Goal: Task Accomplishment & Management: Complete application form

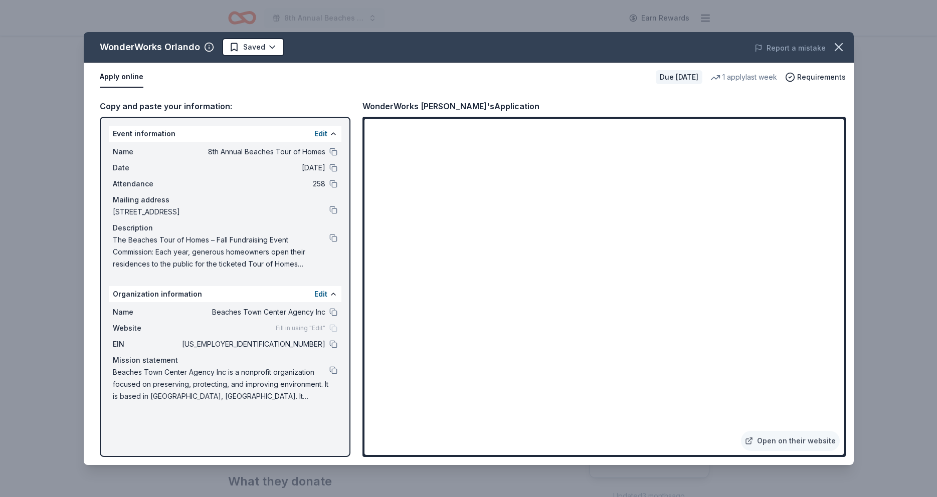
scroll to position [196, 0]
click at [314, 344] on span "[US_EMPLOYER_IDENTIFICATION_NUMBER]" at bounding box center [252, 345] width 145 height 12
click at [333, 344] on button at bounding box center [333, 345] width 8 height 8
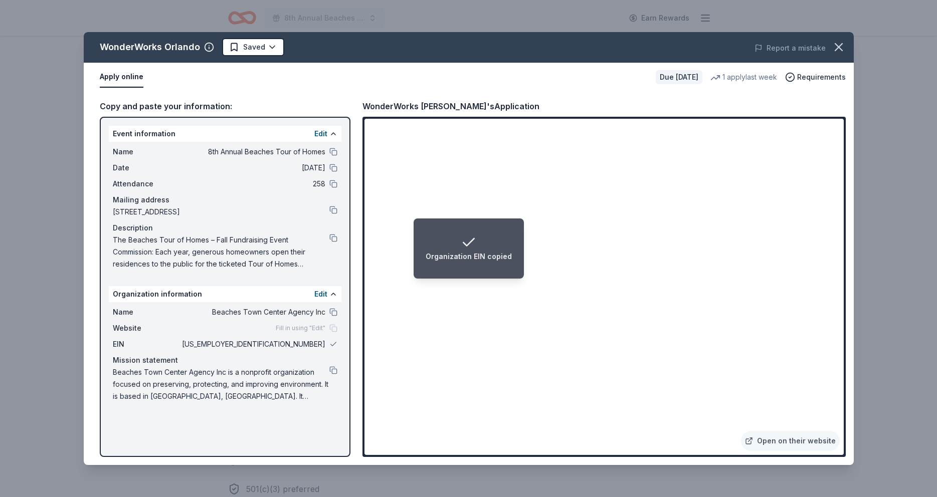
click at [307, 345] on span "[US_EMPLOYER_IDENTIFICATION_NUMBER]" at bounding box center [252, 345] width 145 height 12
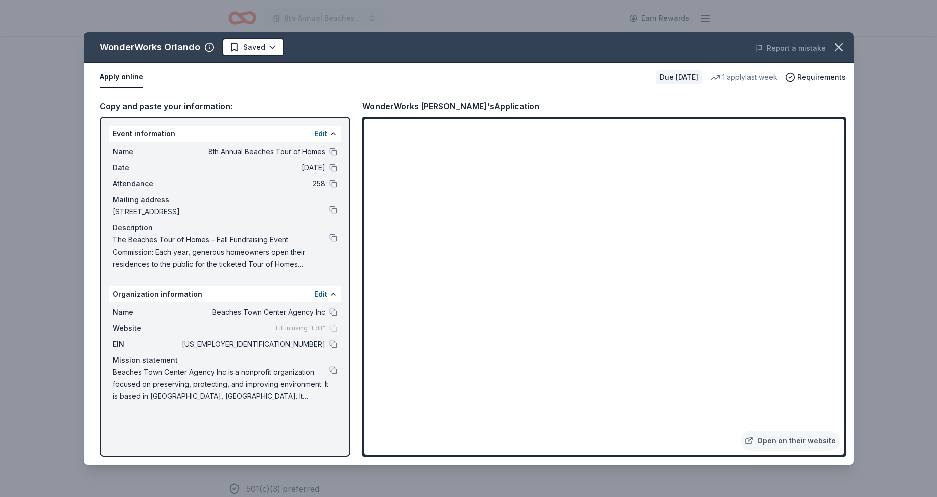
drag, startPoint x: 285, startPoint y: 345, endPoint x: 320, endPoint y: 346, distance: 35.6
click at [326, 343] on div "EIN 59-3158509" at bounding box center [225, 345] width 225 height 12
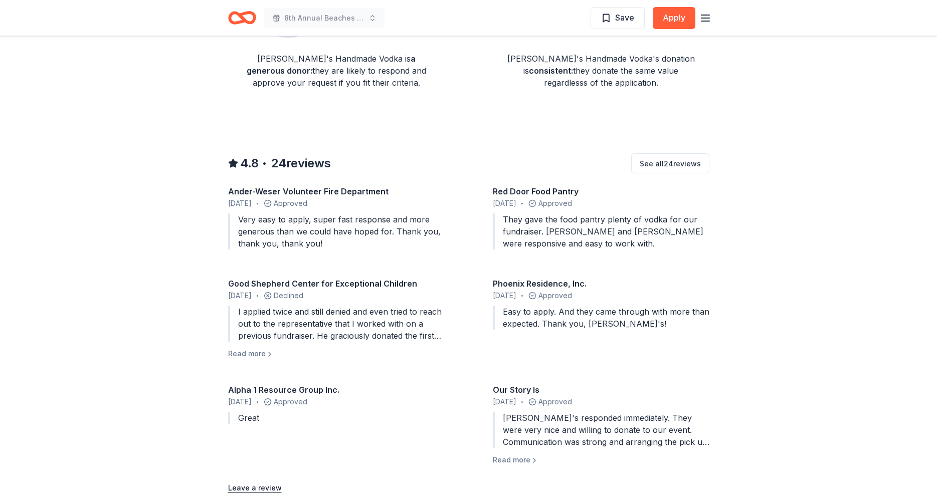
scroll to position [839, 0]
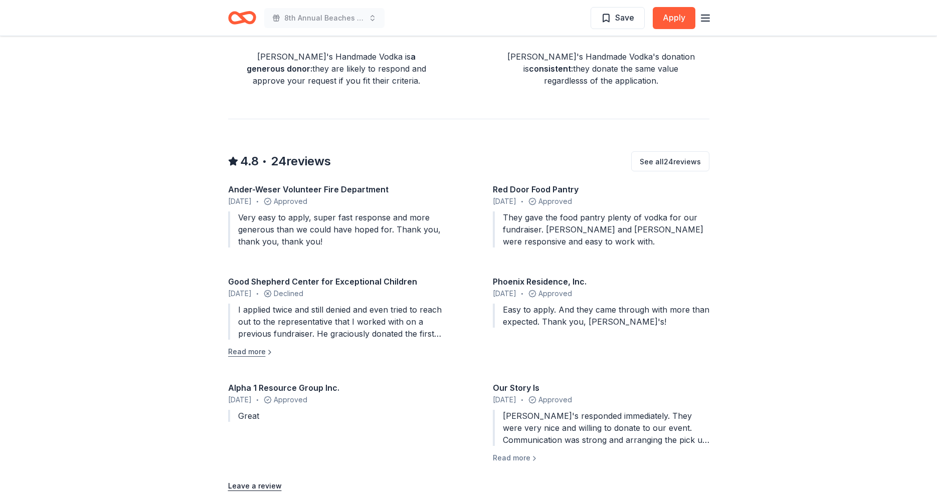
click at [266, 346] on button "Read more" at bounding box center [251, 352] width 46 height 12
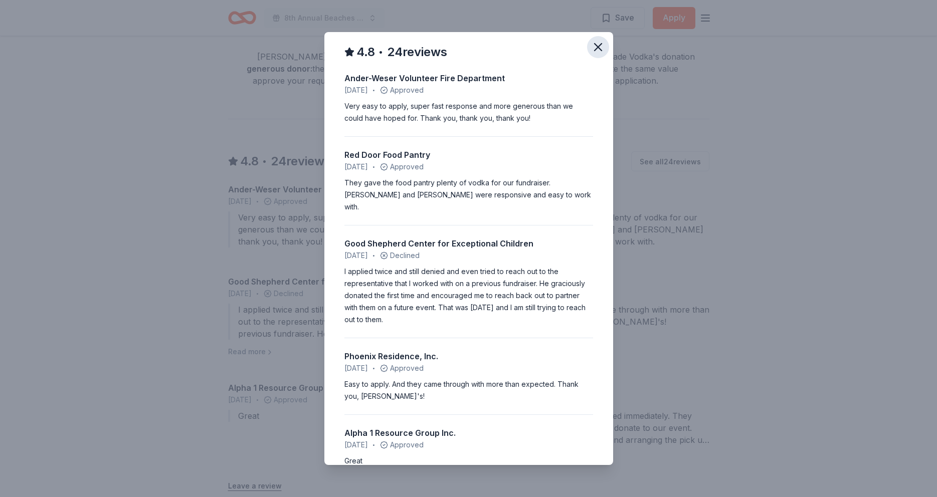
click at [601, 46] on icon "button" at bounding box center [598, 47] width 14 height 14
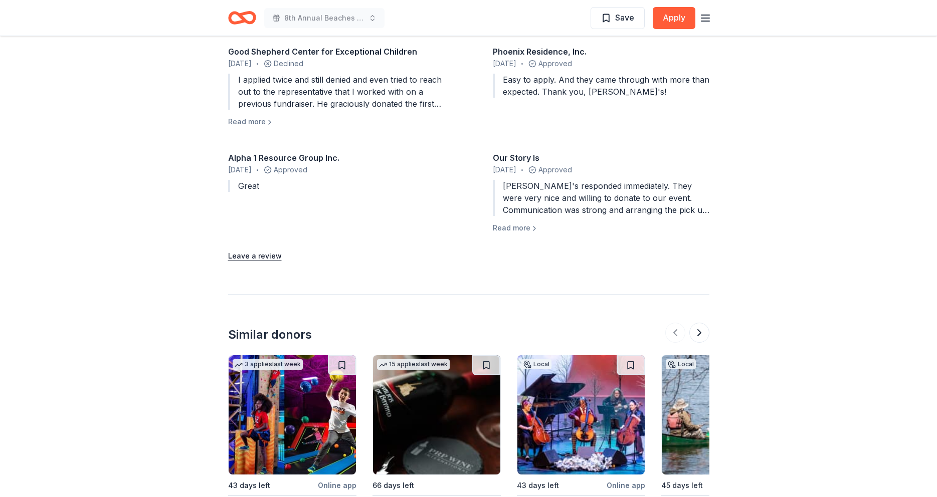
scroll to position [1079, 0]
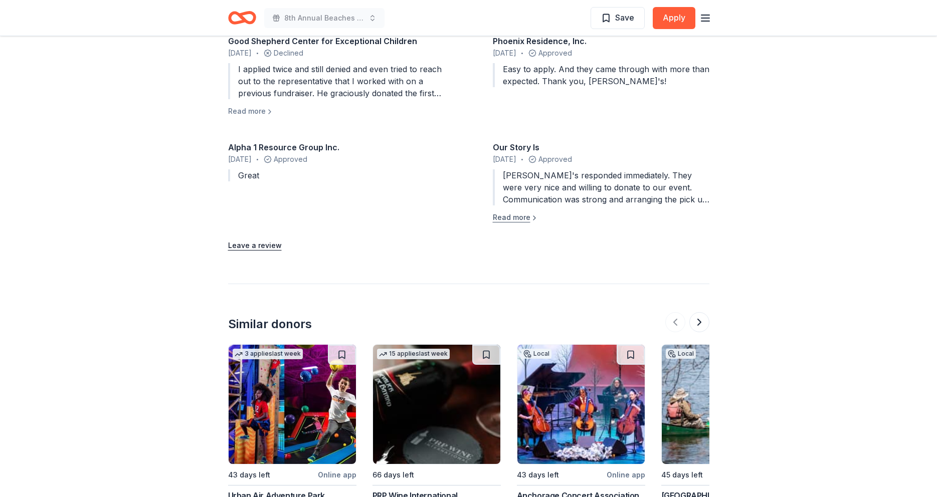
click at [525, 212] on button "Read more" at bounding box center [516, 218] width 46 height 12
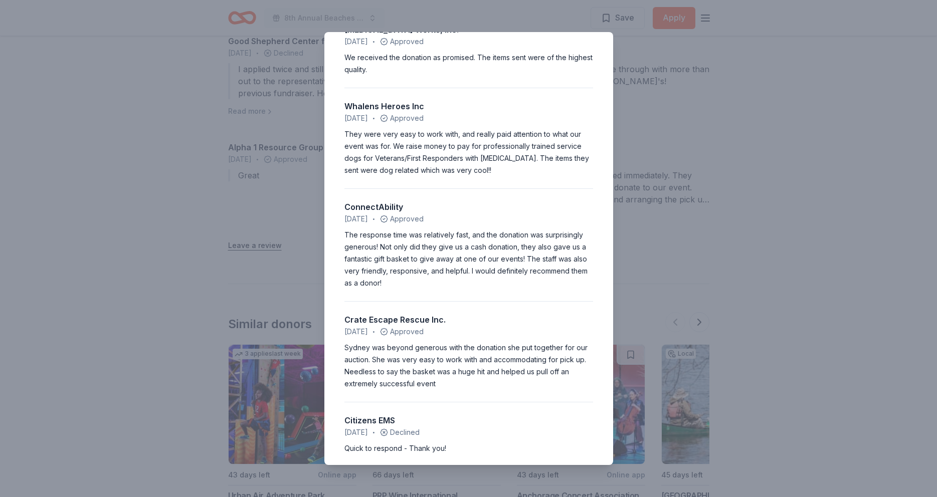
scroll to position [169, 0]
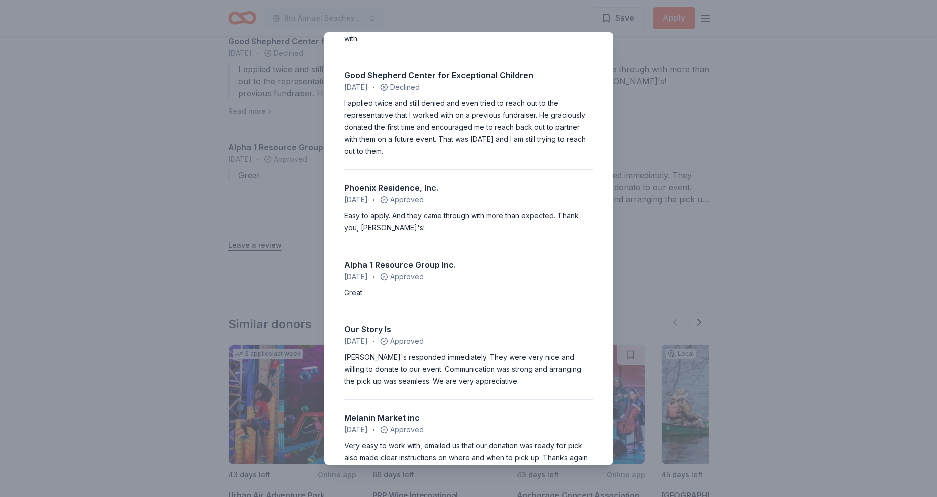
click at [844, 97] on div "4.8 • 24 reviews Ander-Weser Volunteer Fire Department August 2025 • Approved V…" at bounding box center [468, 248] width 937 height 497
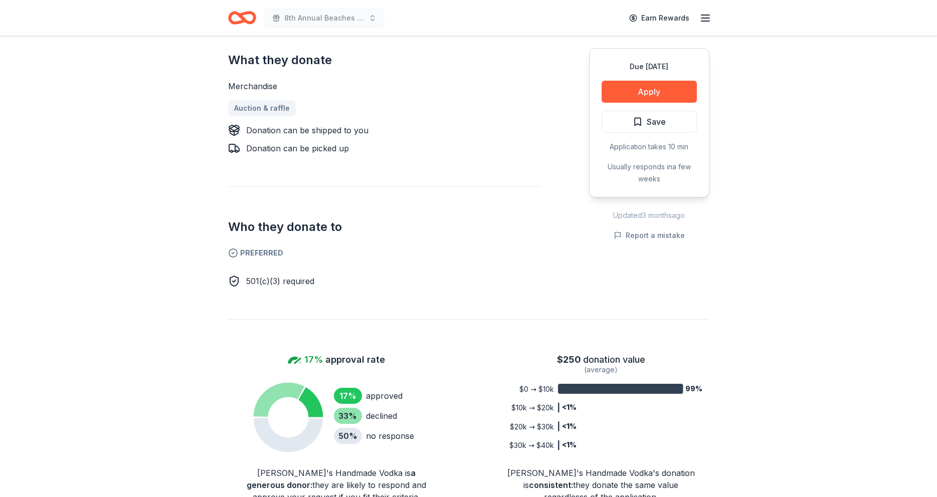
scroll to position [420, 0]
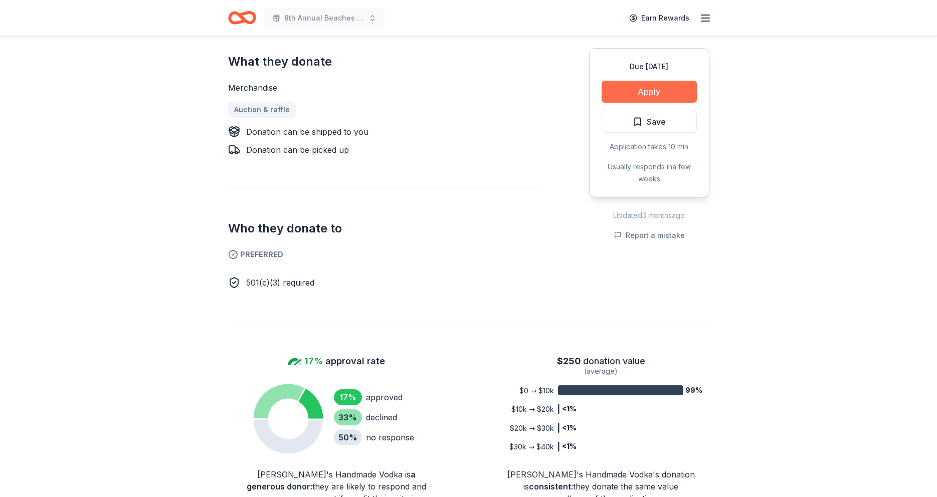
click at [646, 92] on button "Apply" at bounding box center [649, 92] width 95 height 22
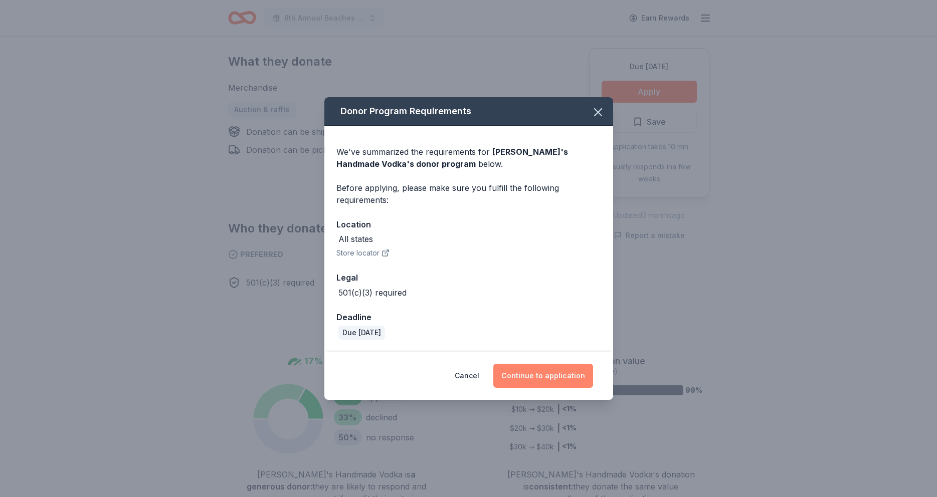
click at [546, 375] on button "Continue to application" at bounding box center [543, 376] width 100 height 24
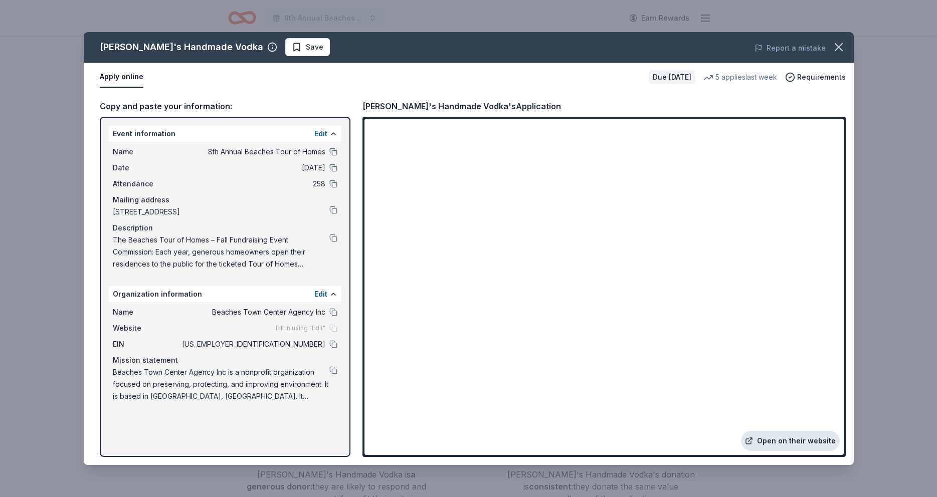
click at [789, 442] on link "Open on their website" at bounding box center [790, 441] width 99 height 20
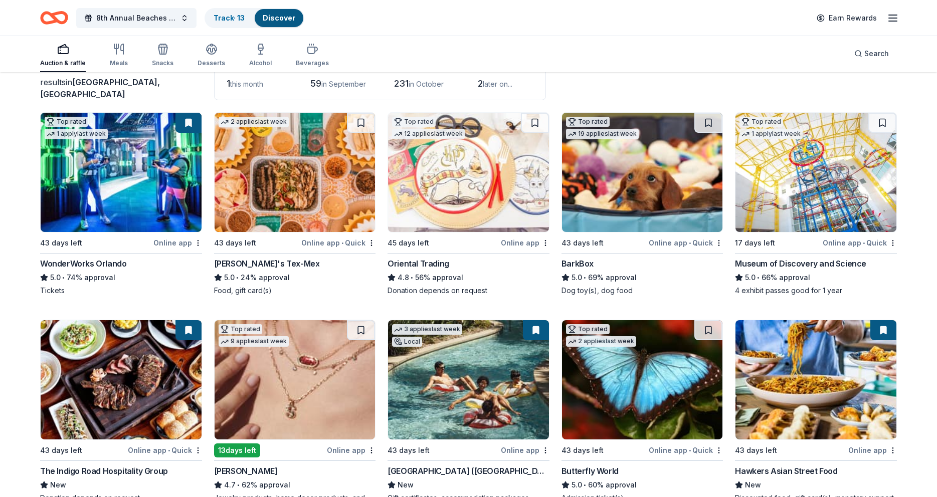
scroll to position [76, 0]
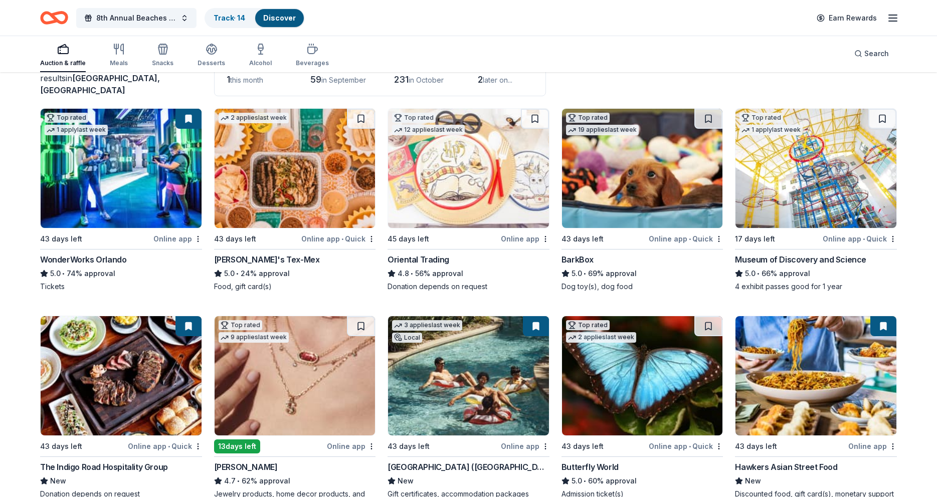
click at [189, 120] on button at bounding box center [189, 119] width 26 height 20
click at [161, 154] on img at bounding box center [121, 168] width 161 height 119
click at [861, 53] on div "Search" at bounding box center [872, 54] width 35 height 12
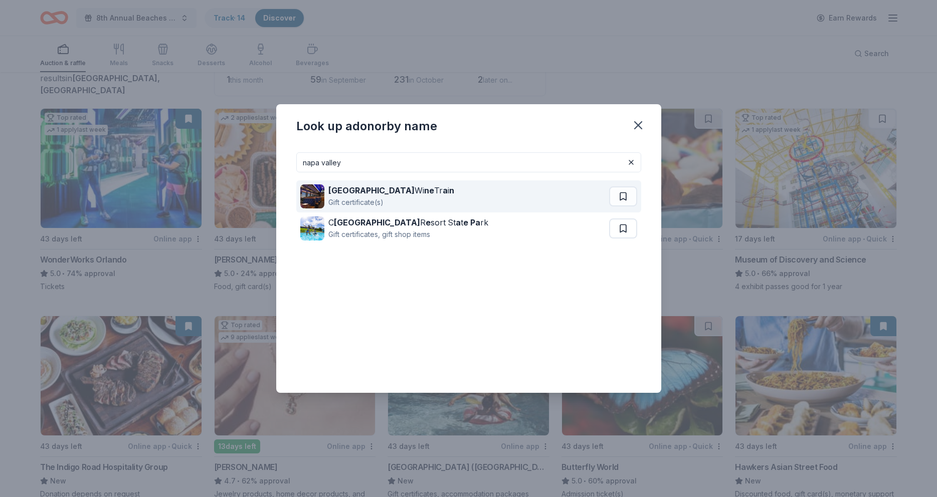
click at [463, 192] on div "Napa Valley Wi ne Tr a i n Gift certificate(s)" at bounding box center [454, 197] width 309 height 32
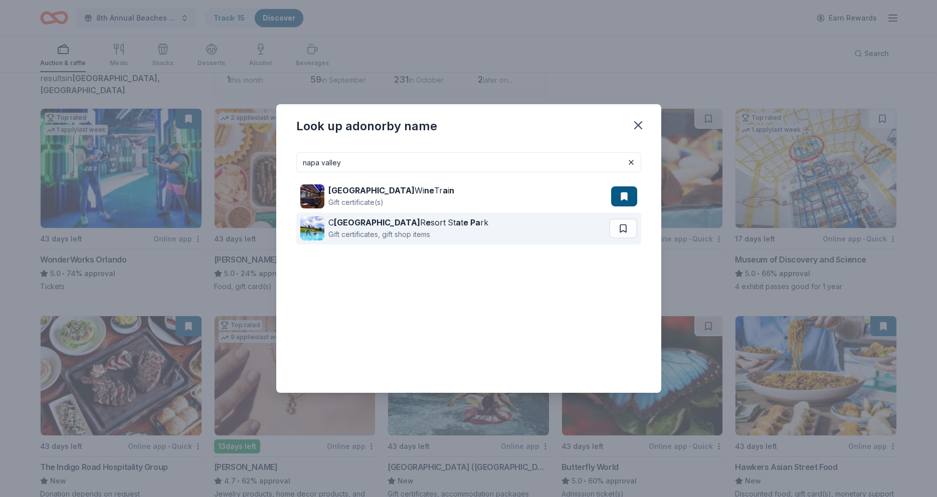
click at [463, 219] on strong "e Pa" at bounding box center [471, 223] width 17 height 10
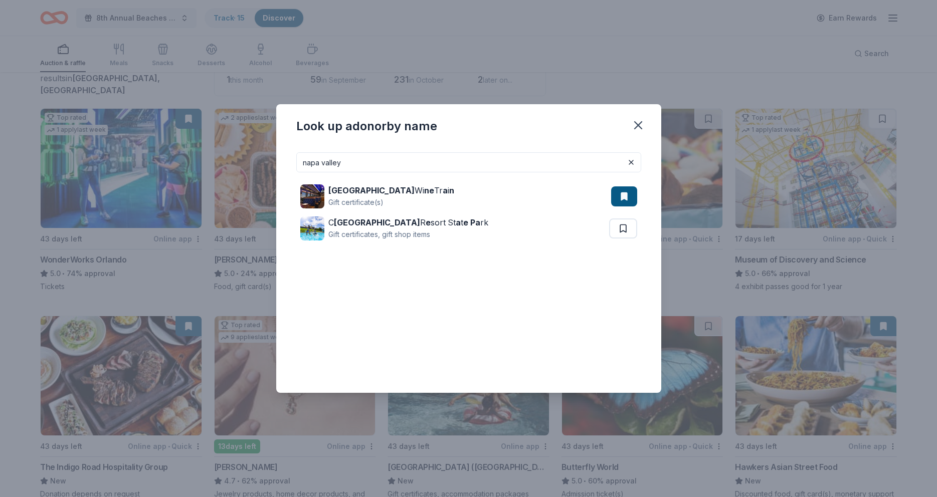
drag, startPoint x: 416, startPoint y: 160, endPoint x: 86, endPoint y: 155, distance: 329.5
click at [296, 157] on input "napa valley" at bounding box center [468, 162] width 345 height 20
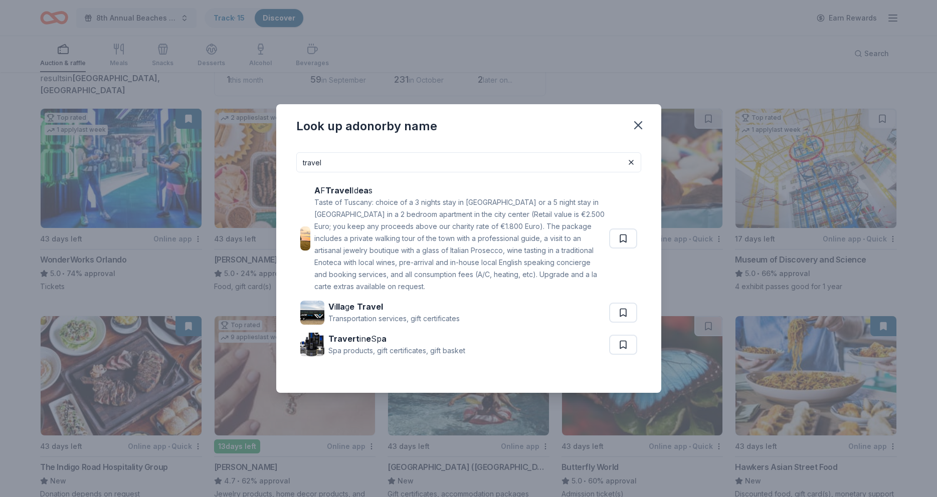
click at [642, 303] on div "travel A F Travel Id ea s Taste of Tuscany: choice of a 3 nights stay in Floren…" at bounding box center [468, 268] width 385 height 249
drag, startPoint x: 372, startPoint y: 163, endPoint x: 197, endPoint y: 155, distance: 174.7
click at [296, 155] on input "travel" at bounding box center [468, 162] width 345 height 20
drag, startPoint x: 348, startPoint y: 161, endPoint x: 204, endPoint y: 142, distance: 144.6
click at [296, 152] on input "travel" at bounding box center [468, 162] width 345 height 20
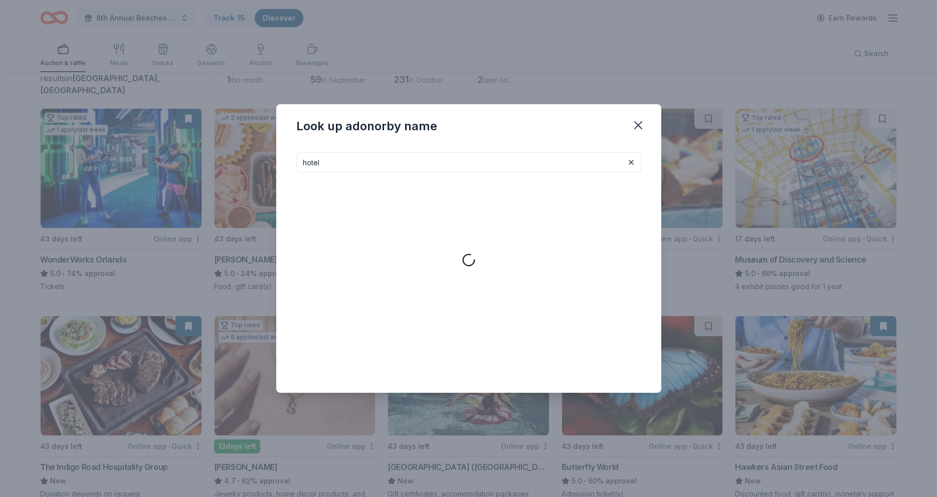
type input "hotel"
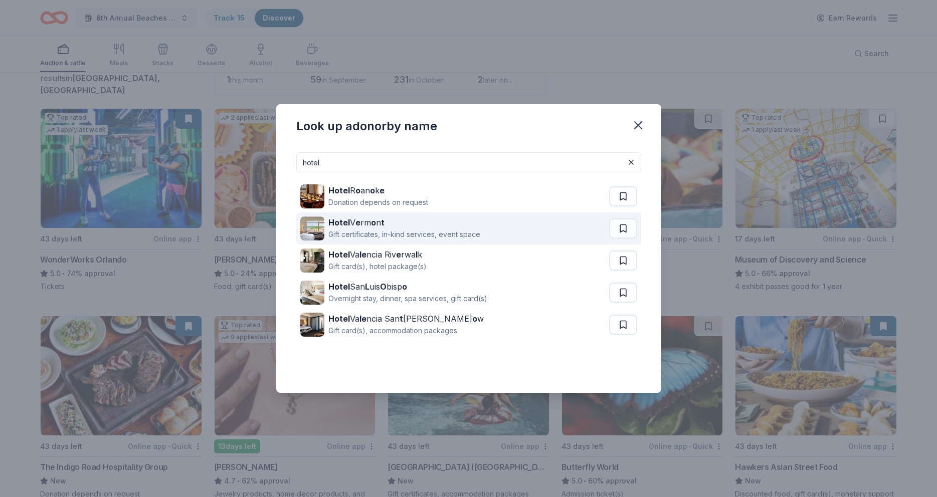
click at [358, 221] on strong "e" at bounding box center [358, 223] width 5 height 10
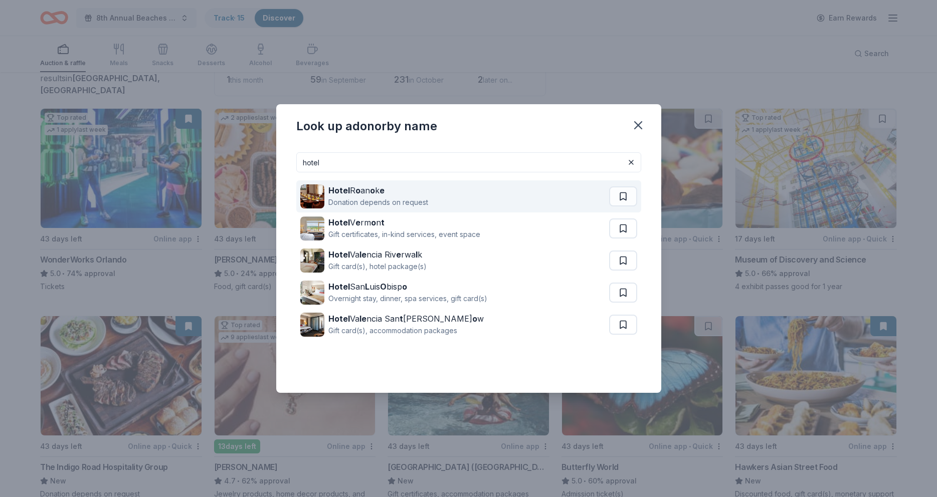
click at [390, 192] on div "Hotel R o an o k e" at bounding box center [378, 191] width 100 height 12
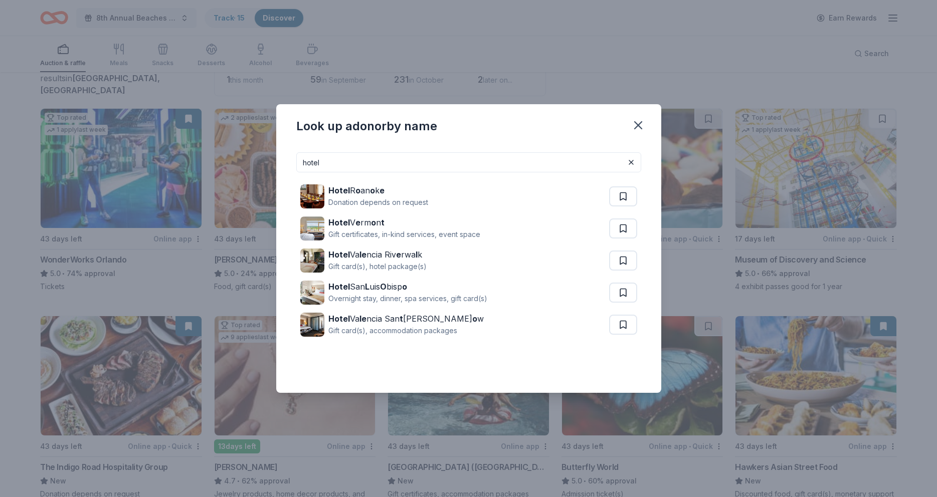
drag, startPoint x: 636, startPoint y: 125, endPoint x: 703, endPoint y: 131, distance: 67.0
click at [640, 125] on icon "button" at bounding box center [638, 125] width 14 height 14
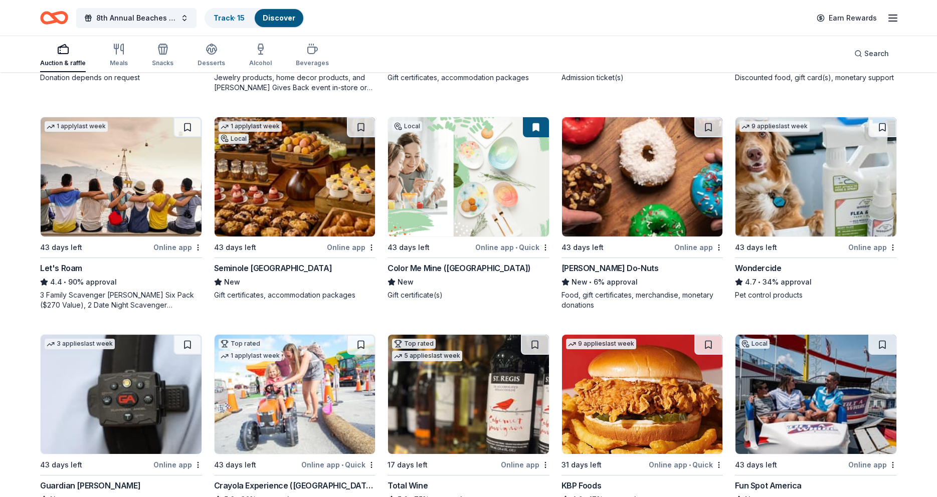
scroll to position [499, 0]
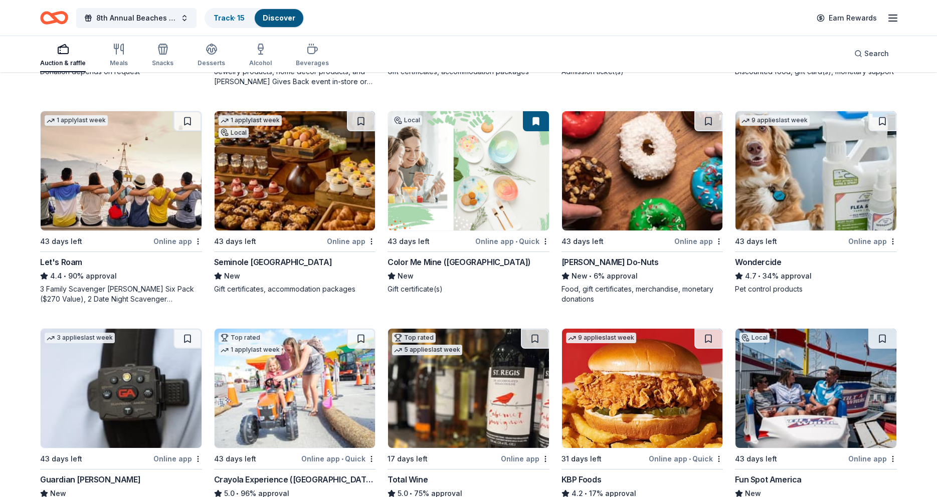
click at [290, 184] on img at bounding box center [295, 170] width 161 height 119
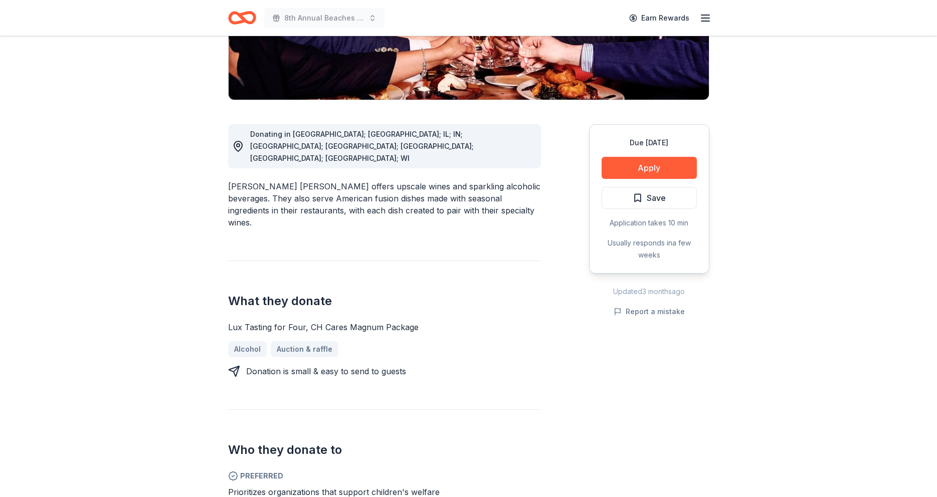
scroll to position [222, 0]
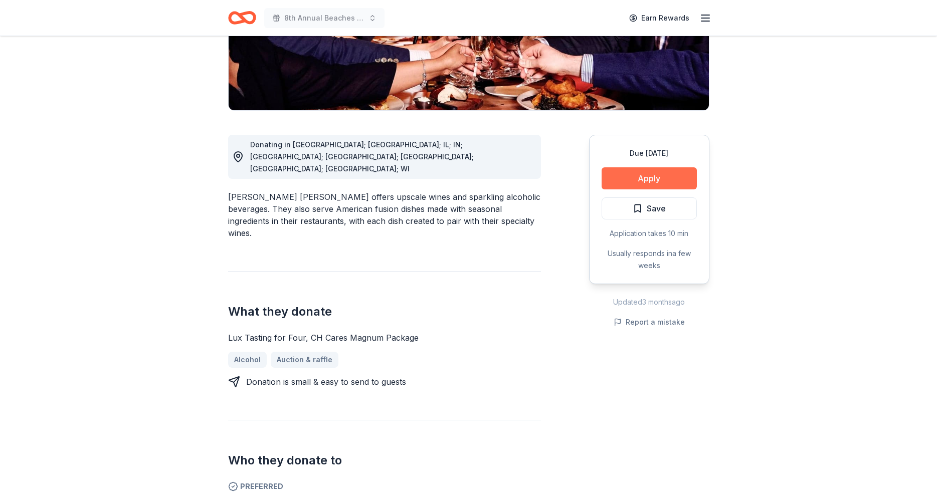
click at [643, 168] on button "Apply" at bounding box center [649, 179] width 95 height 22
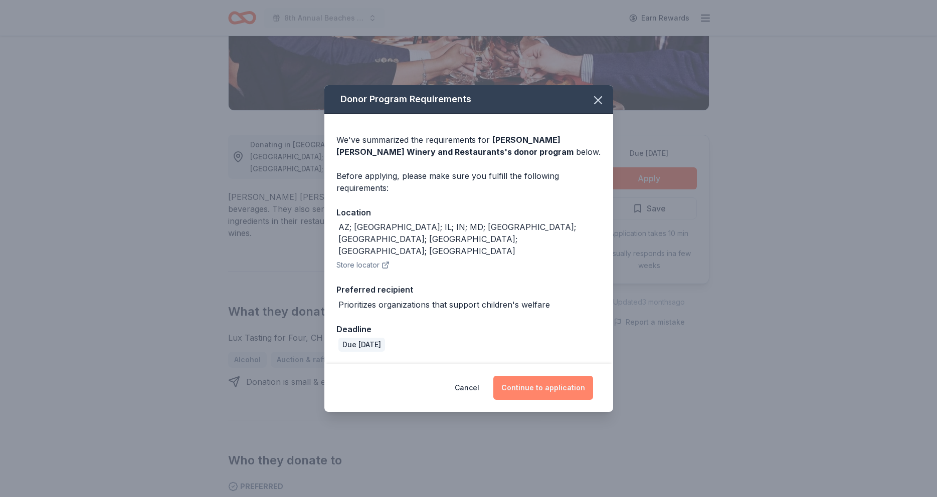
click at [532, 376] on button "Continue to application" at bounding box center [543, 388] width 100 height 24
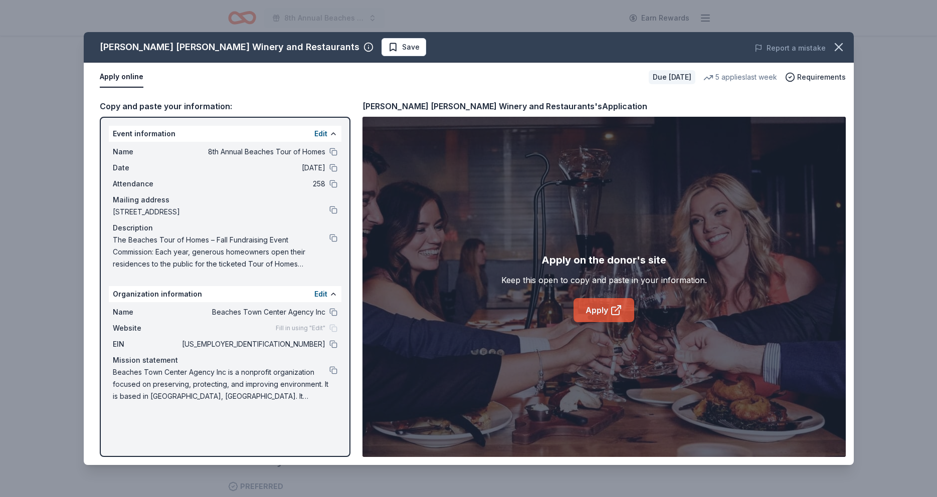
click at [597, 310] on link "Apply" at bounding box center [604, 310] width 61 height 24
click at [838, 47] on icon "button" at bounding box center [839, 47] width 14 height 14
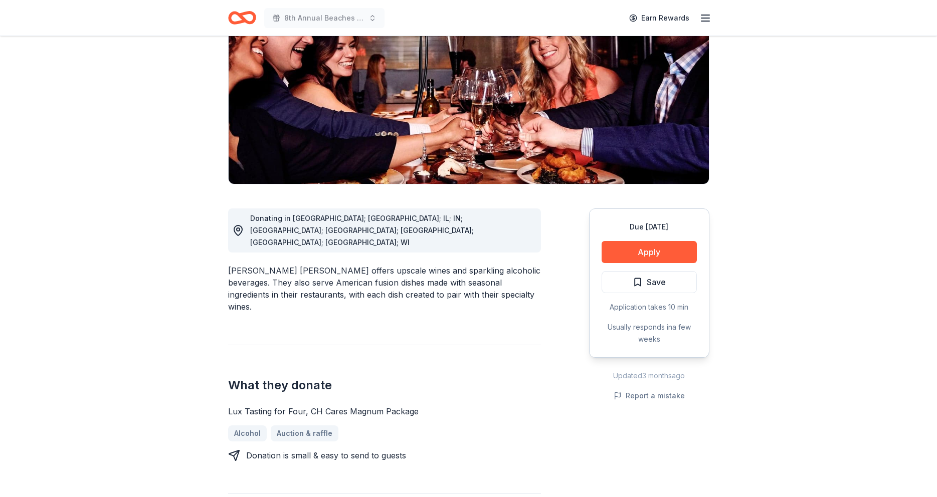
scroll to position [146, 0]
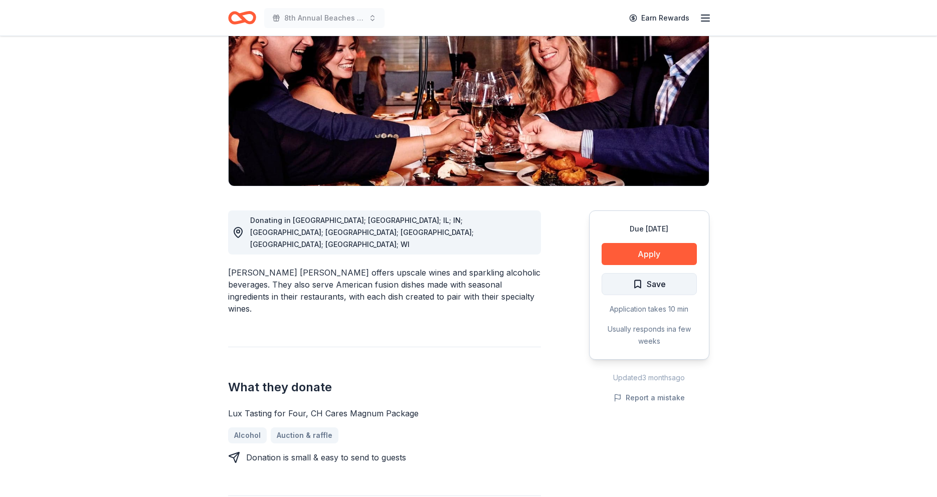
click at [648, 278] on span "Save" at bounding box center [656, 284] width 19 height 13
click at [668, 256] on html "8th Annual Beaches Tour of Homes Earn Rewards Due in 43 days Share Cooper's Haw…" at bounding box center [468, 102] width 937 height 497
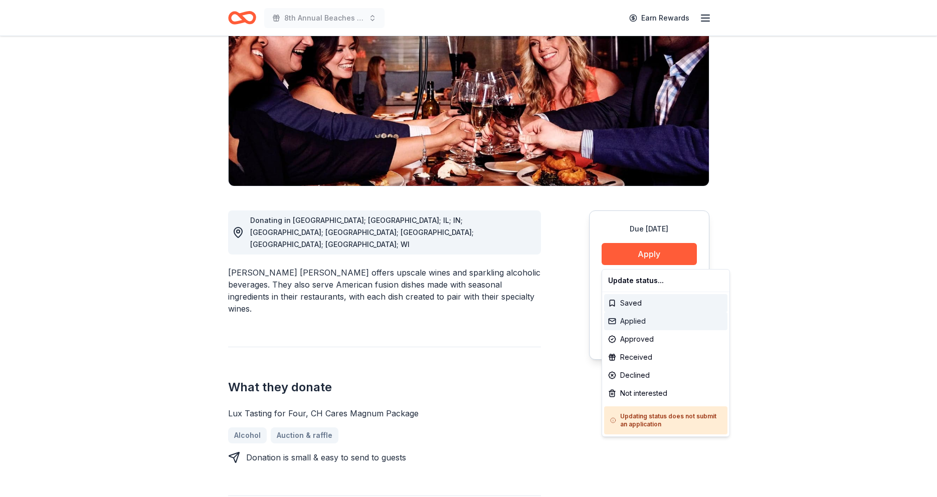
click at [644, 319] on div "Applied" at bounding box center [665, 321] width 123 height 18
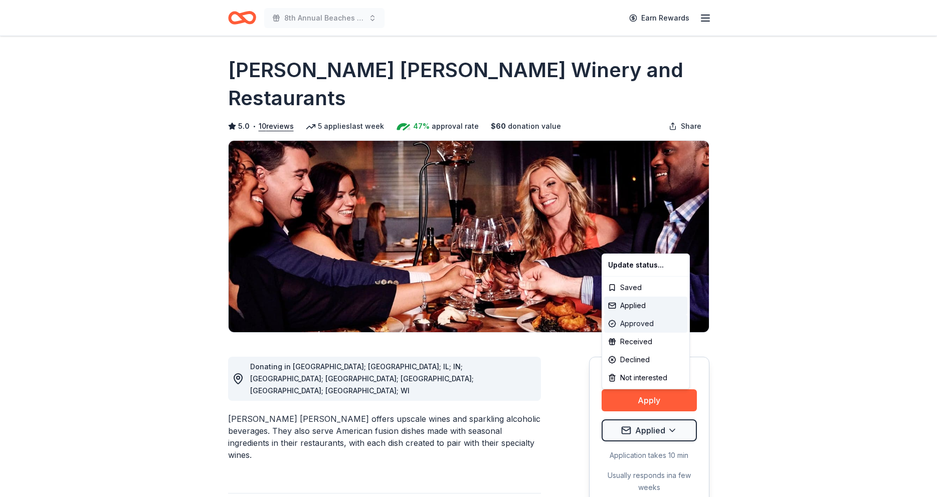
scroll to position [0, 0]
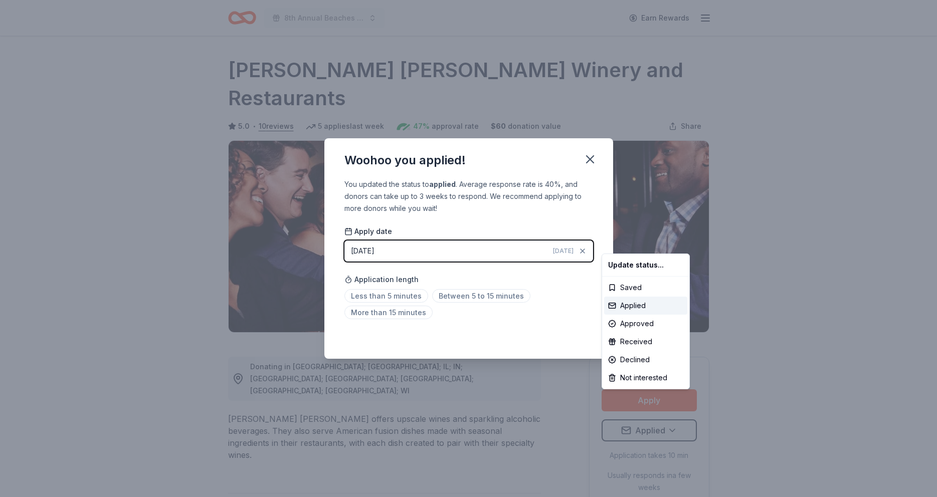
click at [467, 297] on html "8th Annual Beaches Tour of Homes Earn Rewards Due in 43 days Share Cooper's Haw…" at bounding box center [468, 248] width 937 height 497
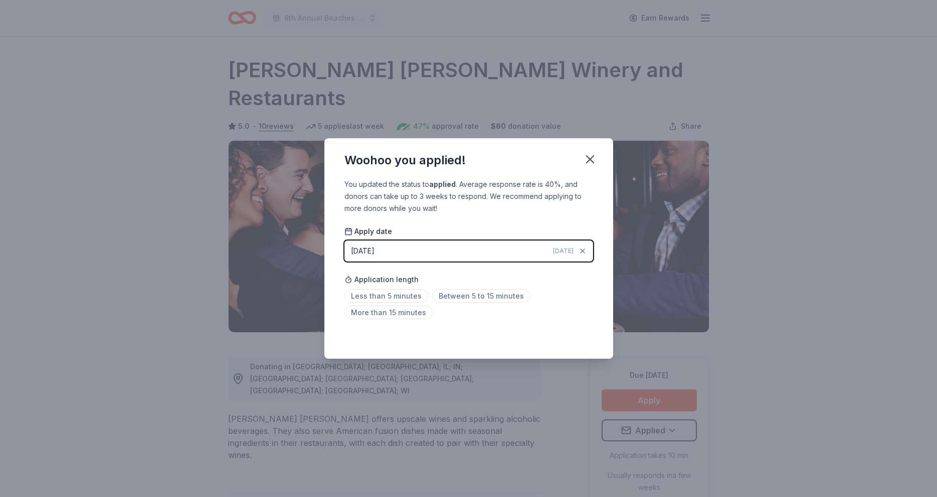
click at [577, 322] on div "Less than 5 minutes Between 5 to 15 minutes More than 15 minutes" at bounding box center [469, 306] width 249 height 33
click at [589, 160] on icon "button" at bounding box center [590, 159] width 14 height 14
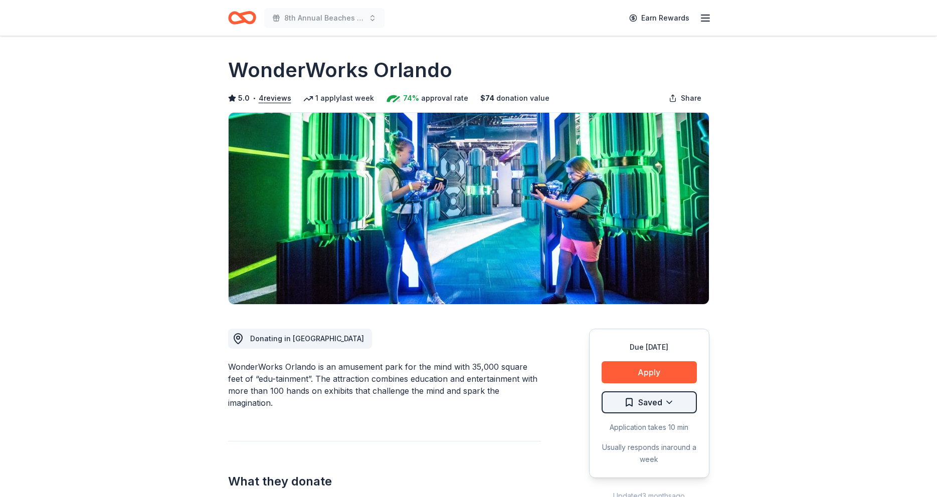
click at [669, 405] on html "8th Annual Beaches Tour of Homes Earn Rewards Due [DATE] Share WonderWorks Orla…" at bounding box center [468, 248] width 937 height 497
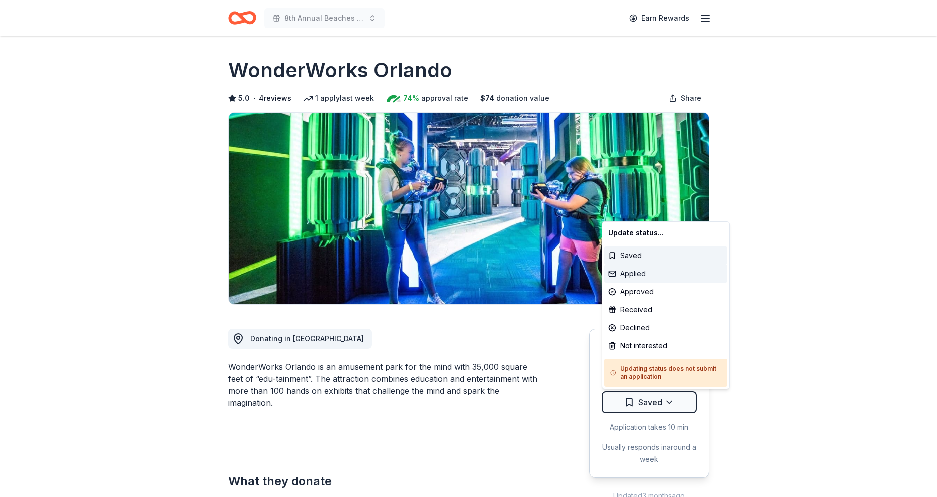
click at [654, 273] on div "Applied" at bounding box center [665, 274] width 123 height 18
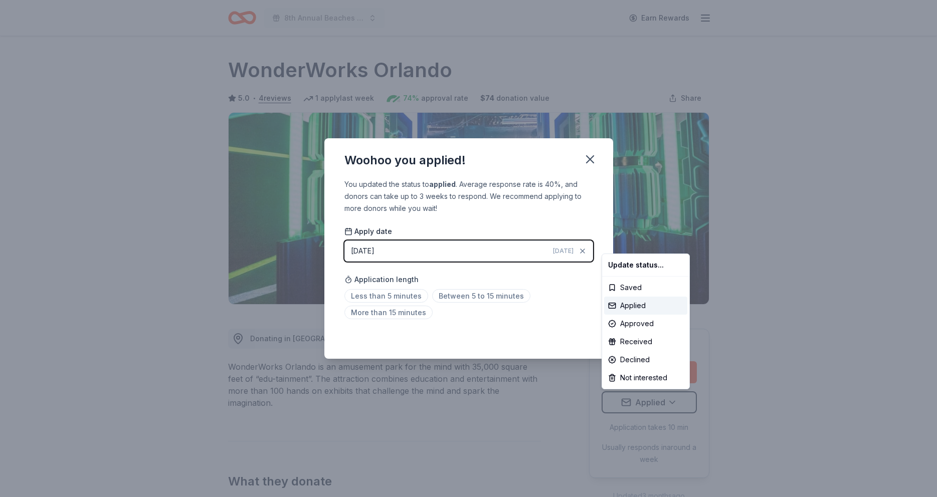
click at [590, 160] on html "8th Annual Beaches Tour of Homes Earn Rewards Due [DATE] Share WonderWorks Orla…" at bounding box center [468, 248] width 937 height 497
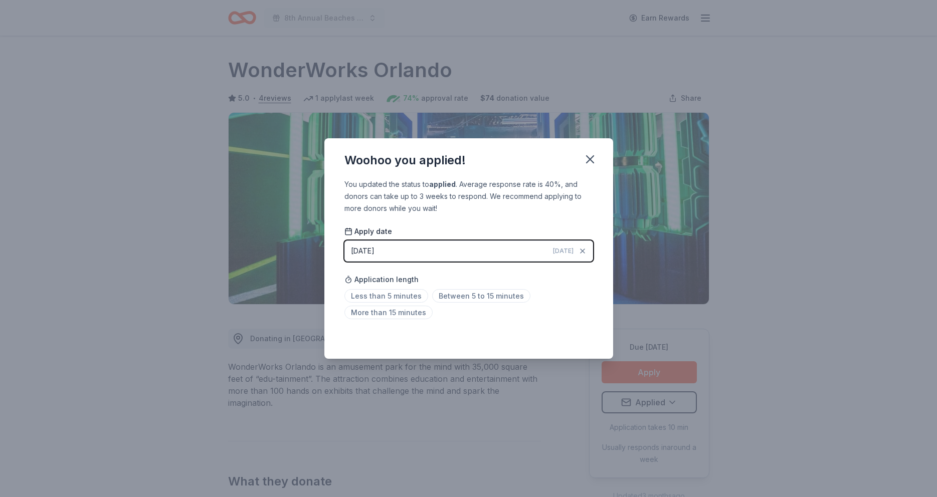
click at [590, 160] on icon "button" at bounding box center [590, 159] width 7 height 7
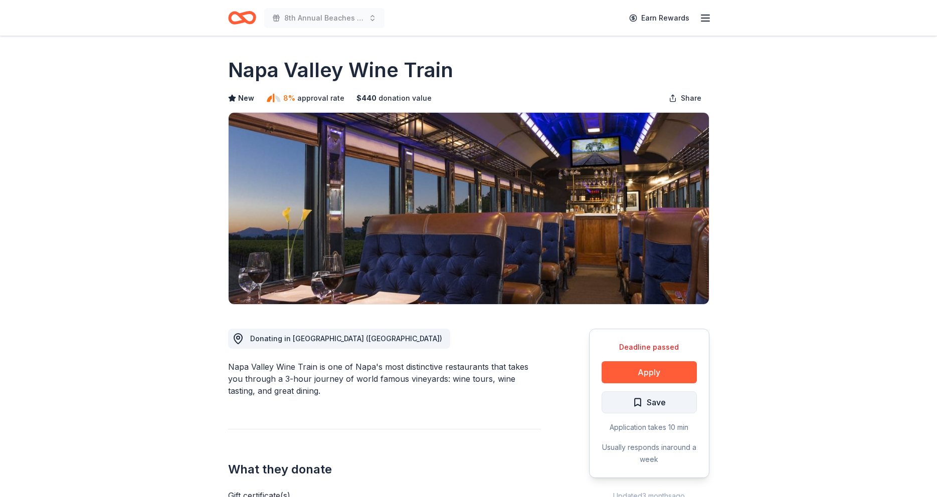
click at [649, 402] on span "Save" at bounding box center [656, 402] width 19 height 13
click at [646, 374] on button "Apply" at bounding box center [649, 373] width 95 height 22
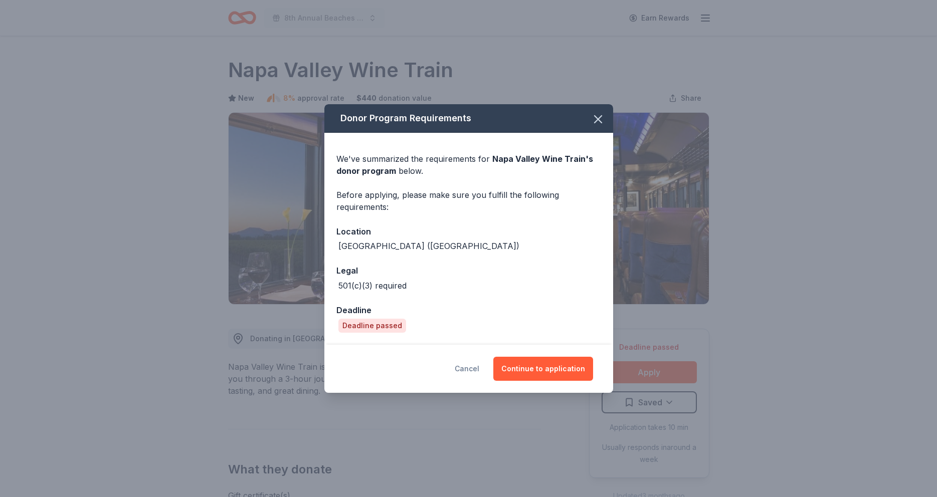
click at [472, 368] on button "Cancel" at bounding box center [467, 369] width 25 height 24
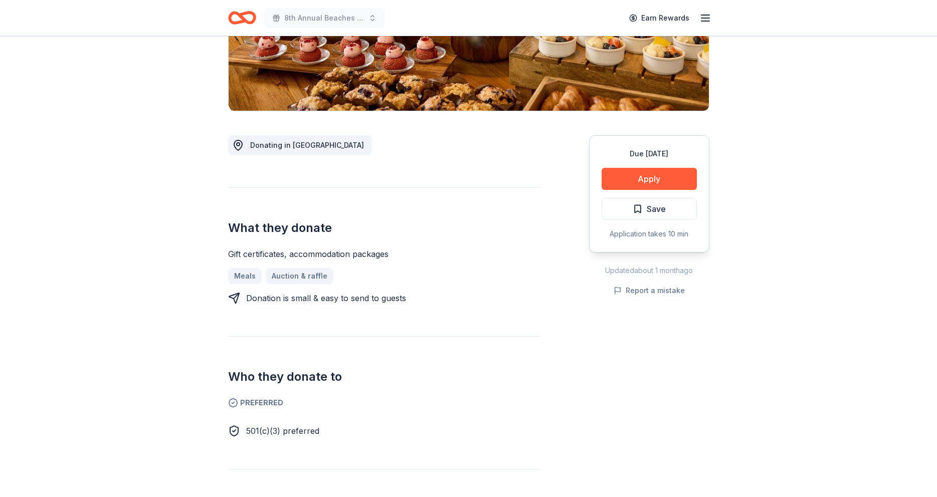
scroll to position [195, 0]
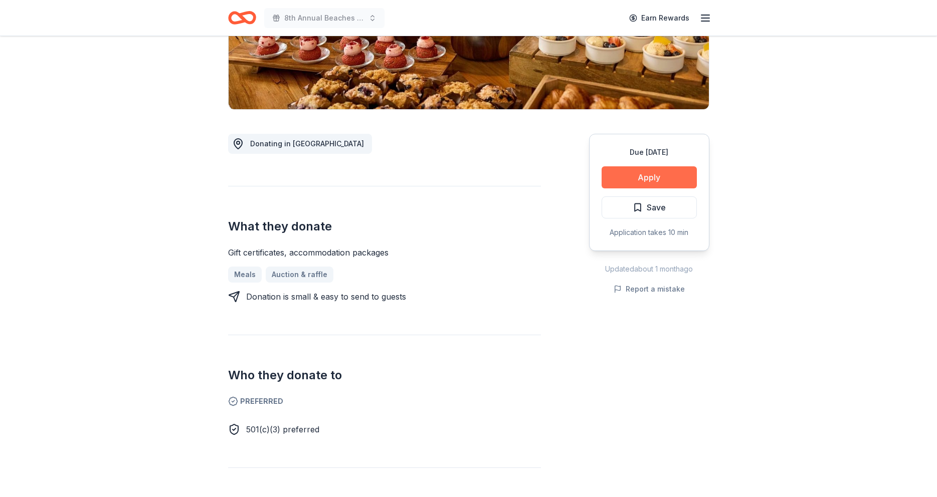
click at [648, 178] on button "Apply" at bounding box center [649, 177] width 95 height 22
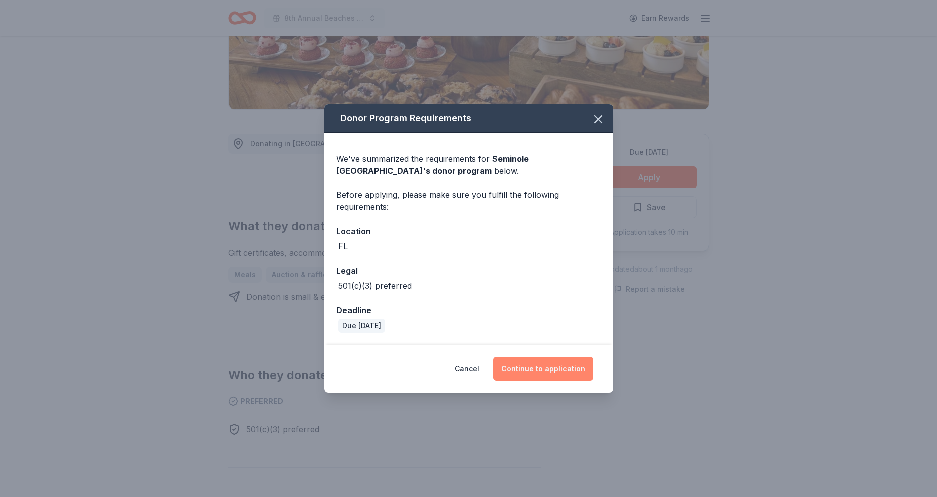
click at [537, 370] on button "Continue to application" at bounding box center [543, 369] width 100 height 24
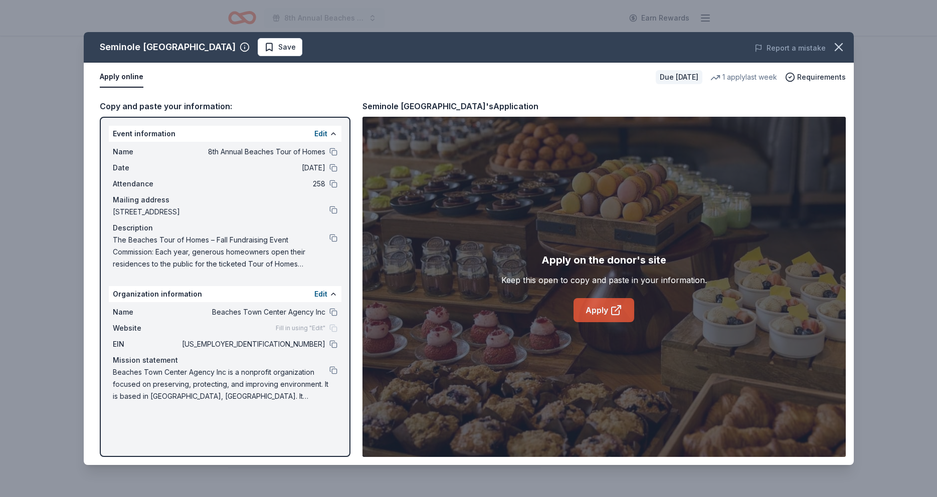
click at [600, 311] on link "Apply" at bounding box center [604, 310] width 61 height 24
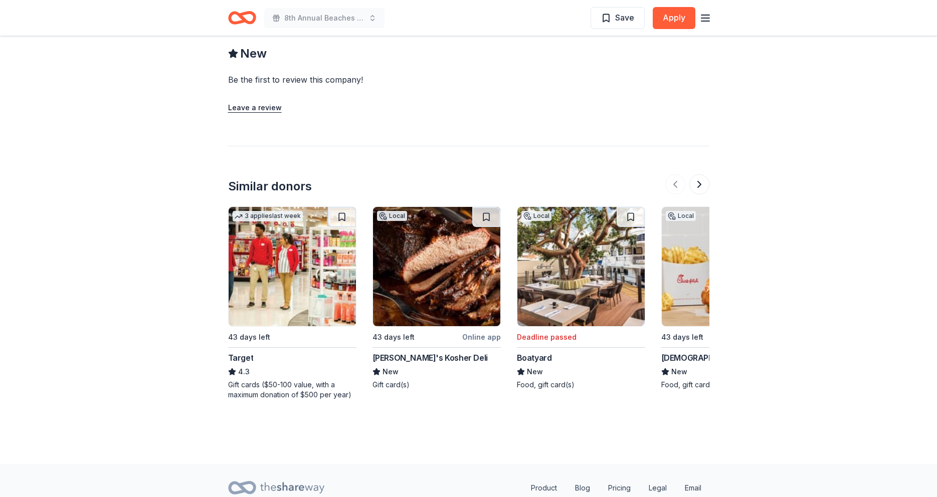
scroll to position [841, 0]
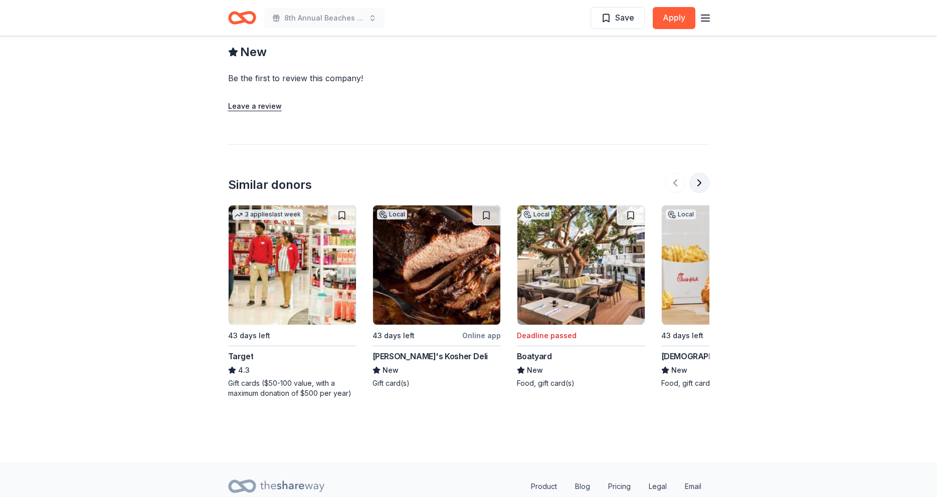
click at [698, 185] on button at bounding box center [700, 183] width 20 height 20
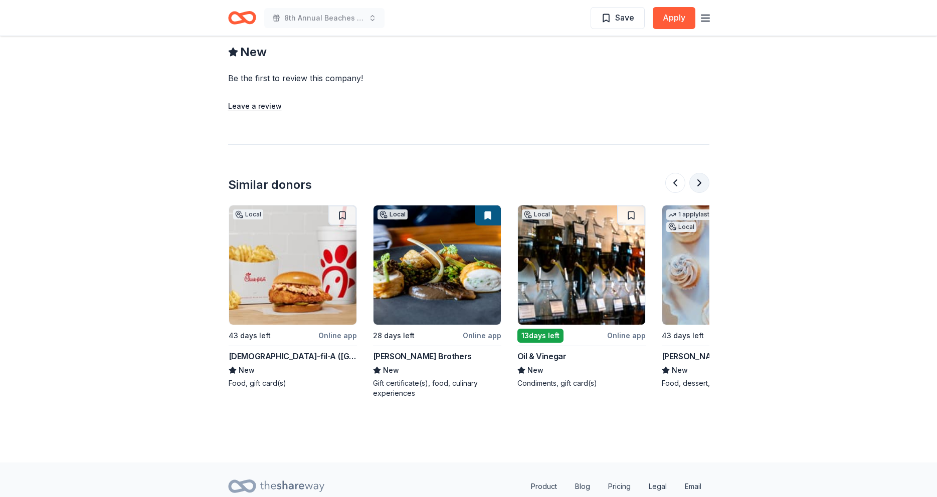
scroll to position [0, 433]
click at [698, 185] on button at bounding box center [700, 183] width 20 height 20
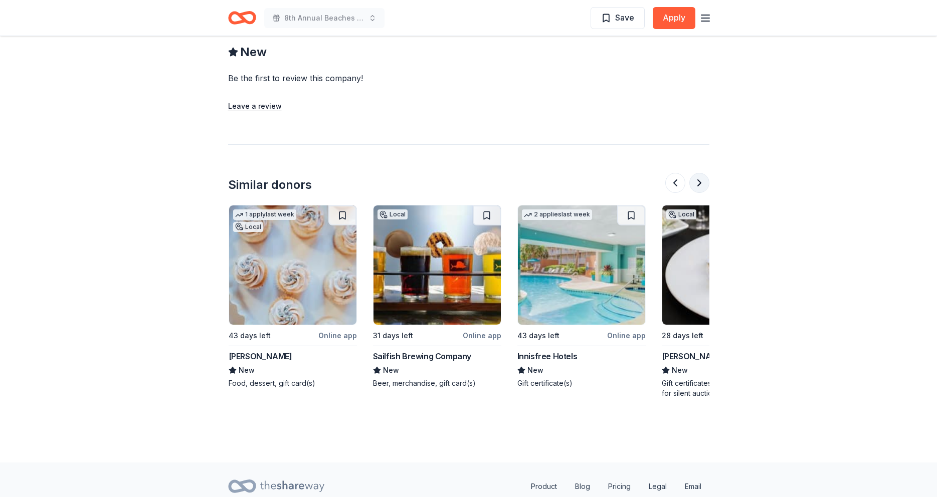
scroll to position [0, 867]
click at [698, 185] on button at bounding box center [700, 183] width 20 height 20
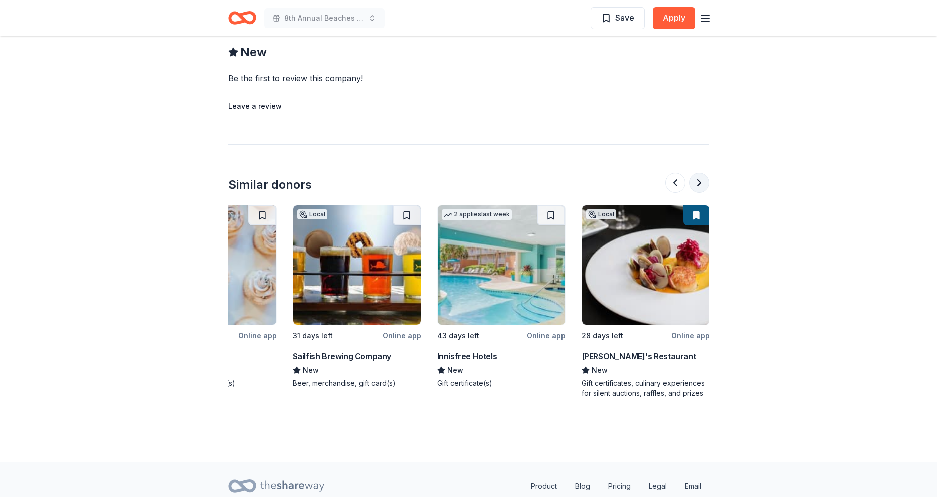
scroll to position [0, 947]
